Goal: Find specific page/section: Find specific page/section

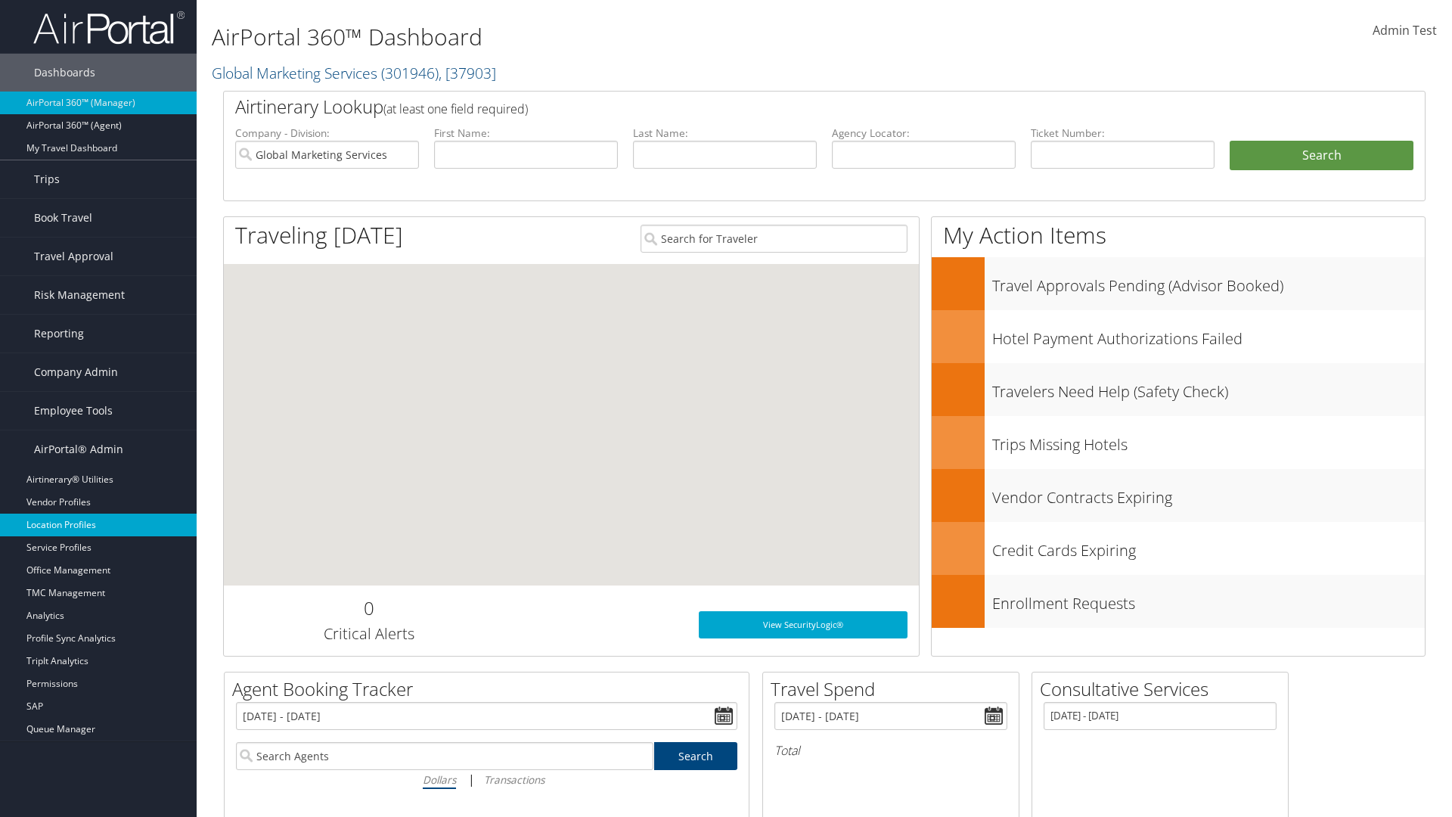
click at [98, 525] on link "Location Profiles" at bounding box center [98, 524] width 197 height 23
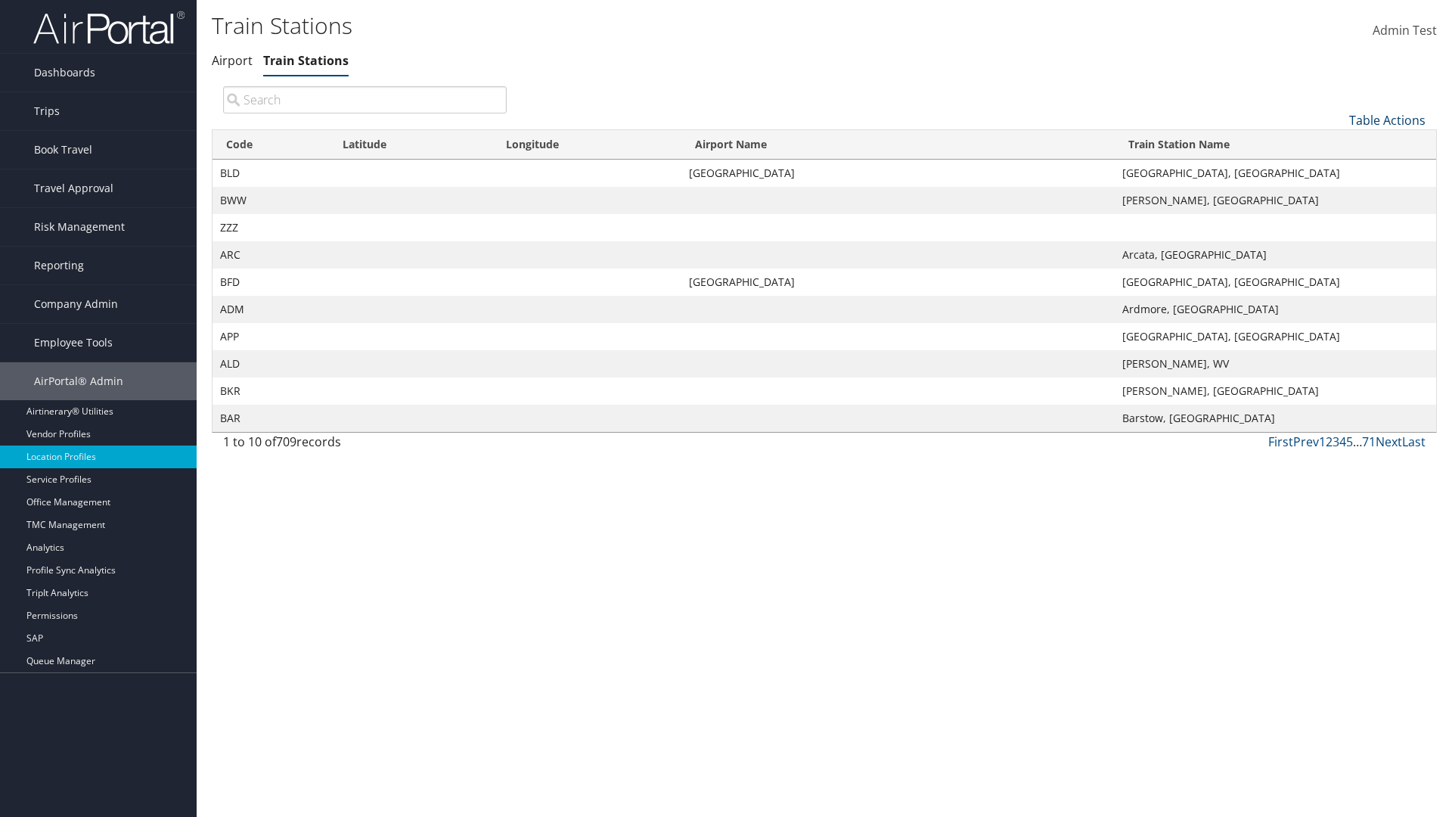
click at [1387, 119] on link "Table Actions" at bounding box center [1387, 120] width 76 height 17
click at [1336, 220] on link "Page Length" at bounding box center [1336, 221] width 199 height 26
click at [1336, 170] on link "25" at bounding box center [1336, 171] width 199 height 26
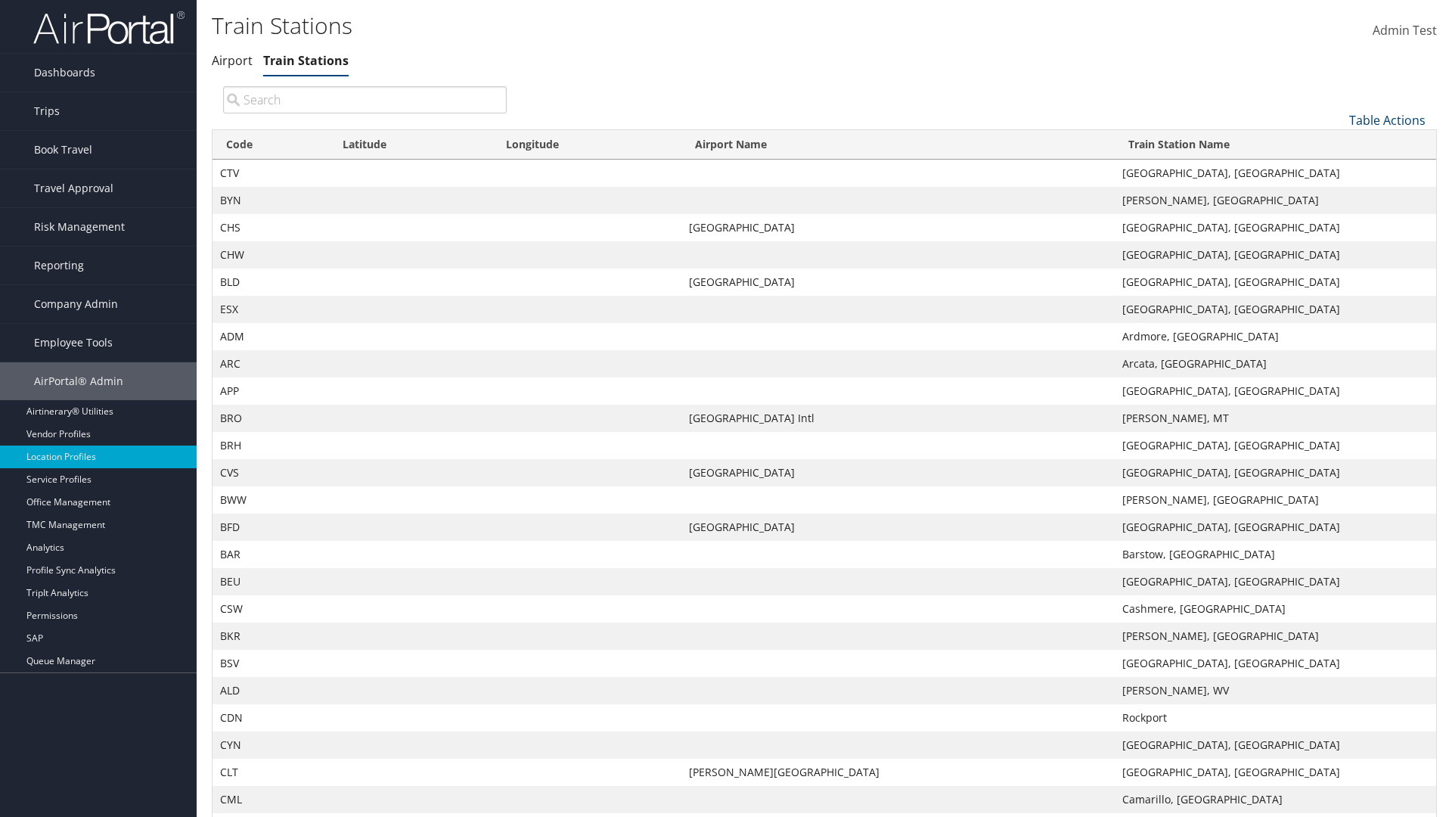
click at [1387, 112] on link "Table Actions" at bounding box center [1387, 120] width 76 height 17
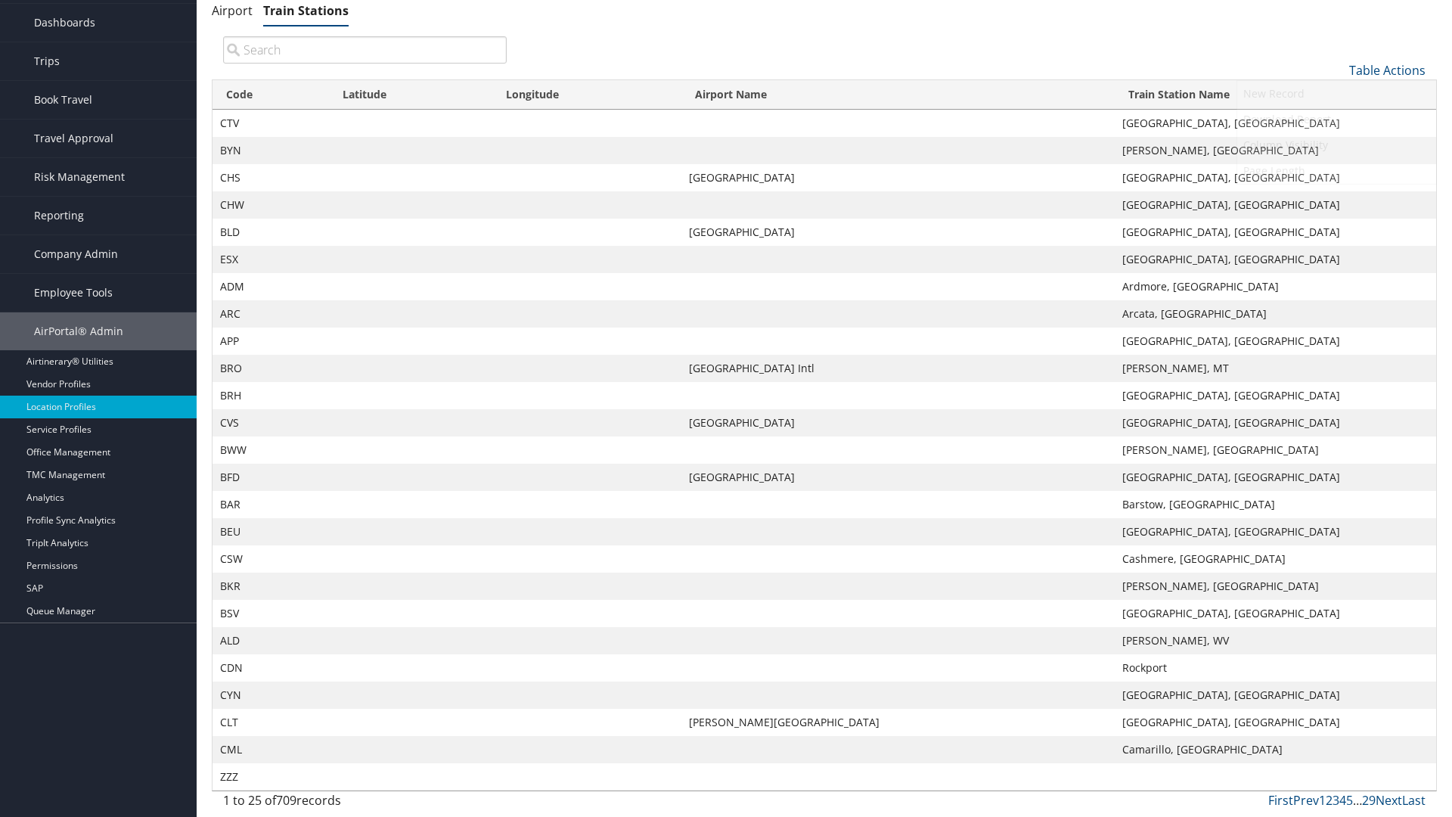
click at [1336, 146] on link "50" at bounding box center [1336, 147] width 199 height 26
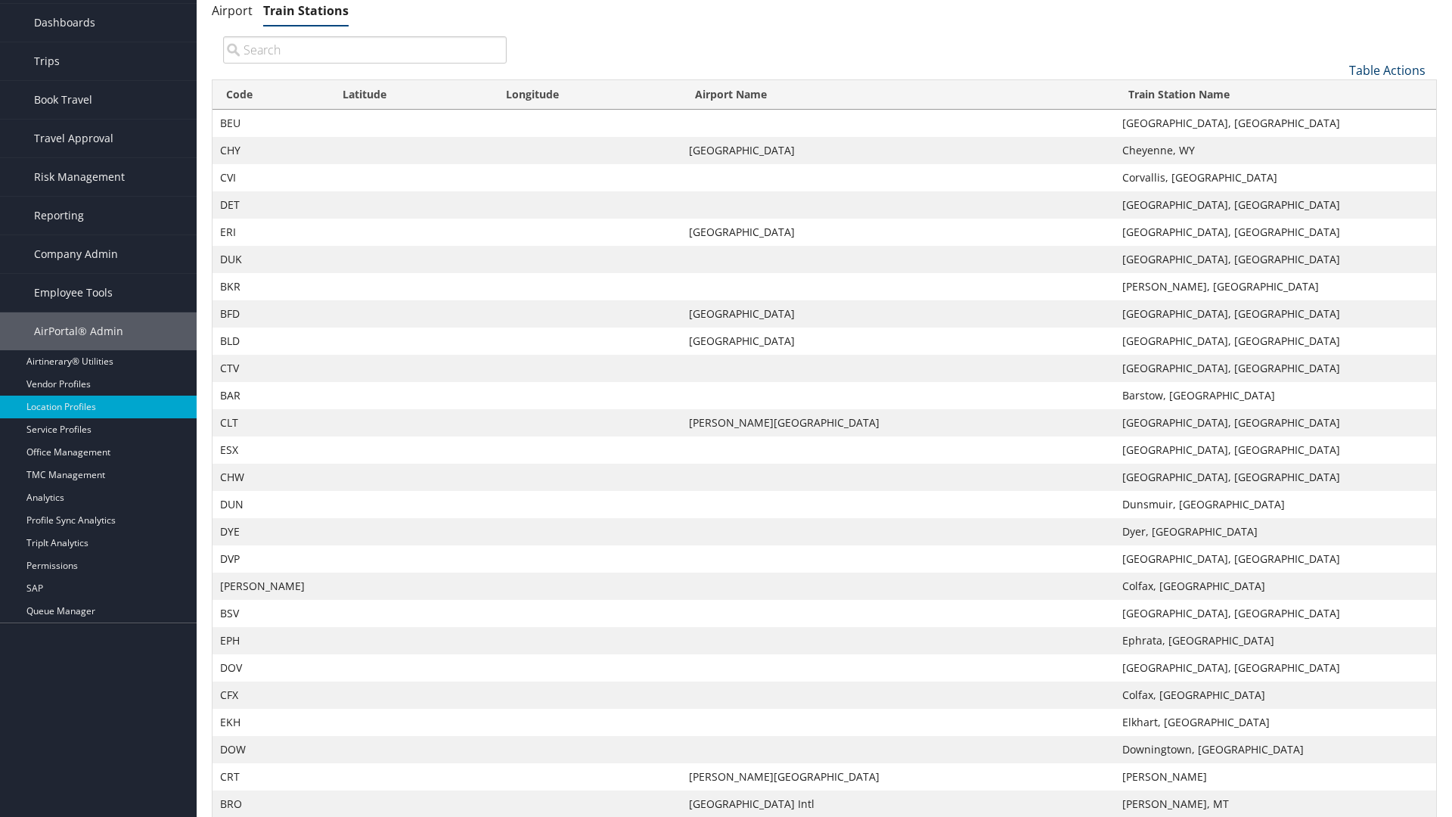
click at [1387, 79] on link "Table Actions" at bounding box center [1387, 70] width 76 height 17
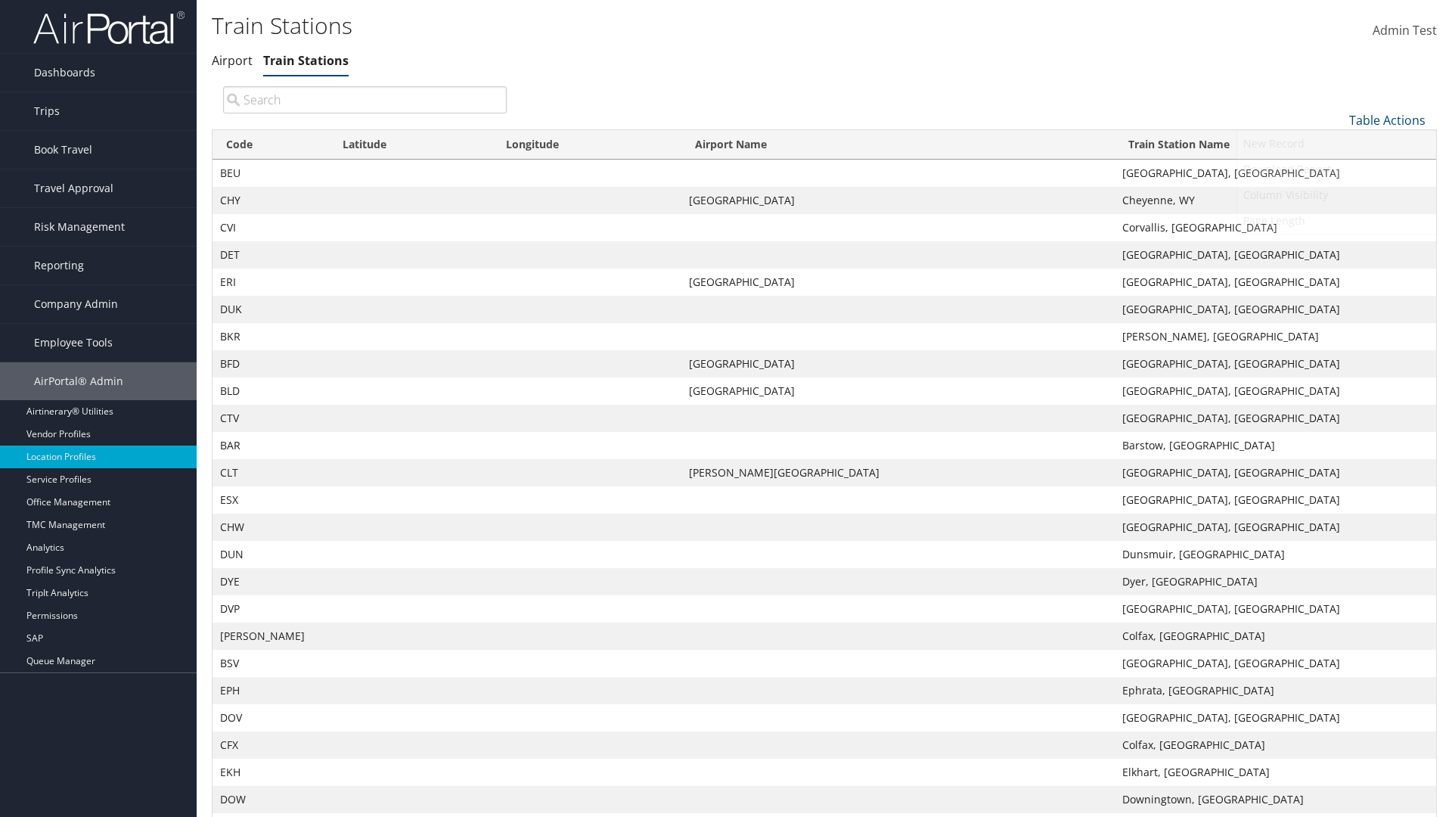
click at [1336, 222] on link "100" at bounding box center [1336, 222] width 199 height 26
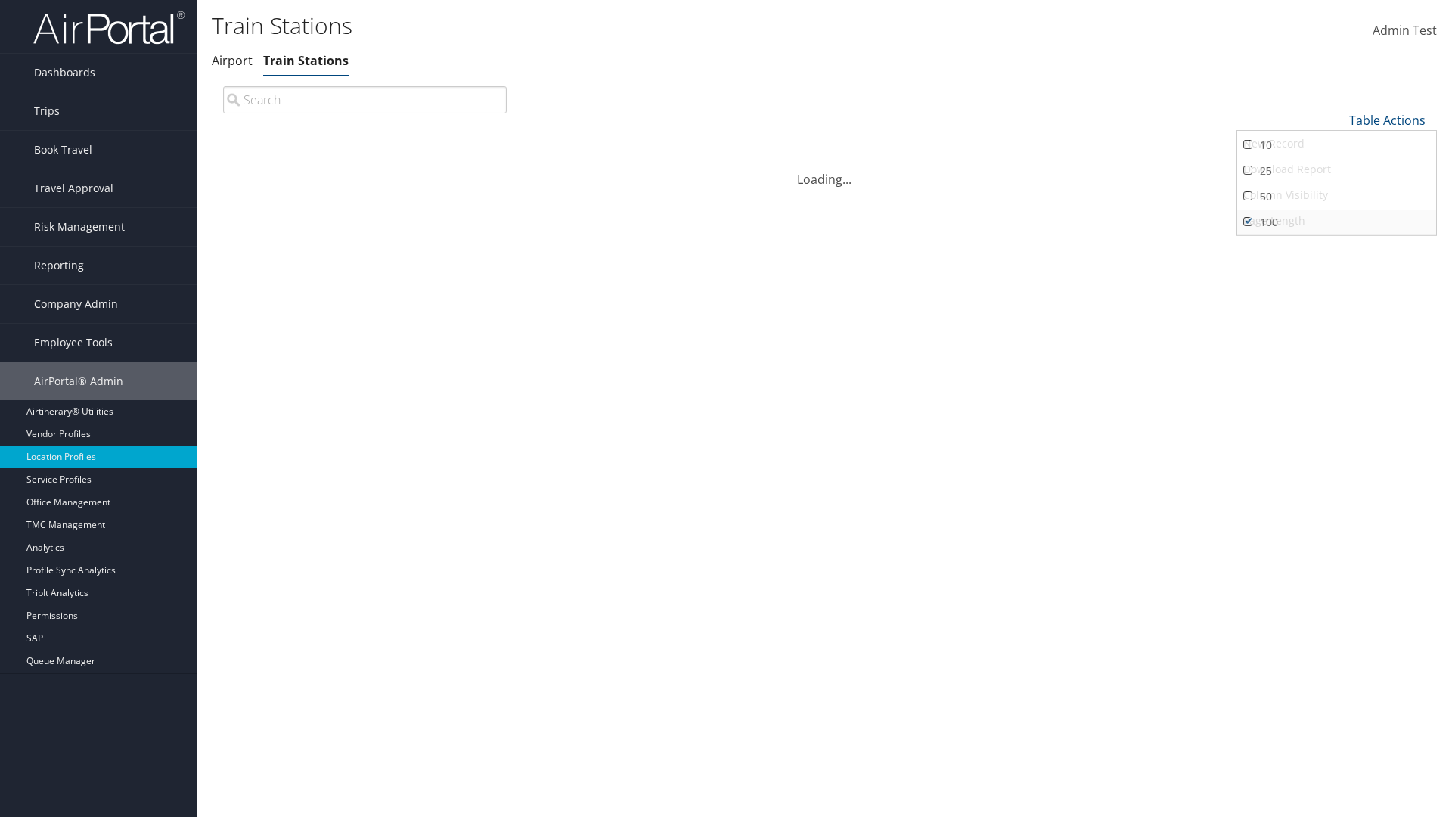
scroll to position [129, 0]
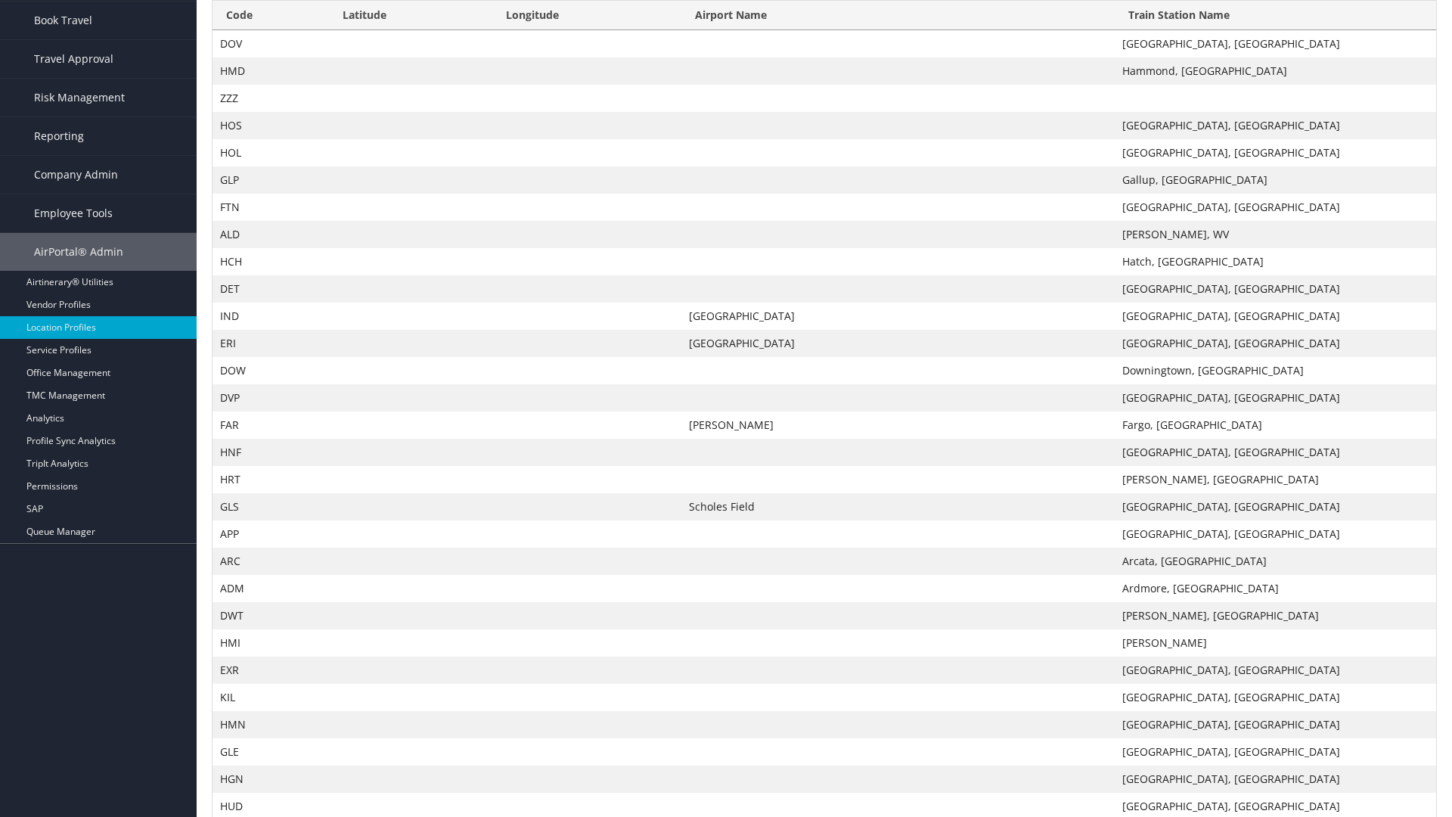
click at [270, 15] on th "Code" at bounding box center [270, 15] width 116 height 29
